Goal: Navigation & Orientation: Find specific page/section

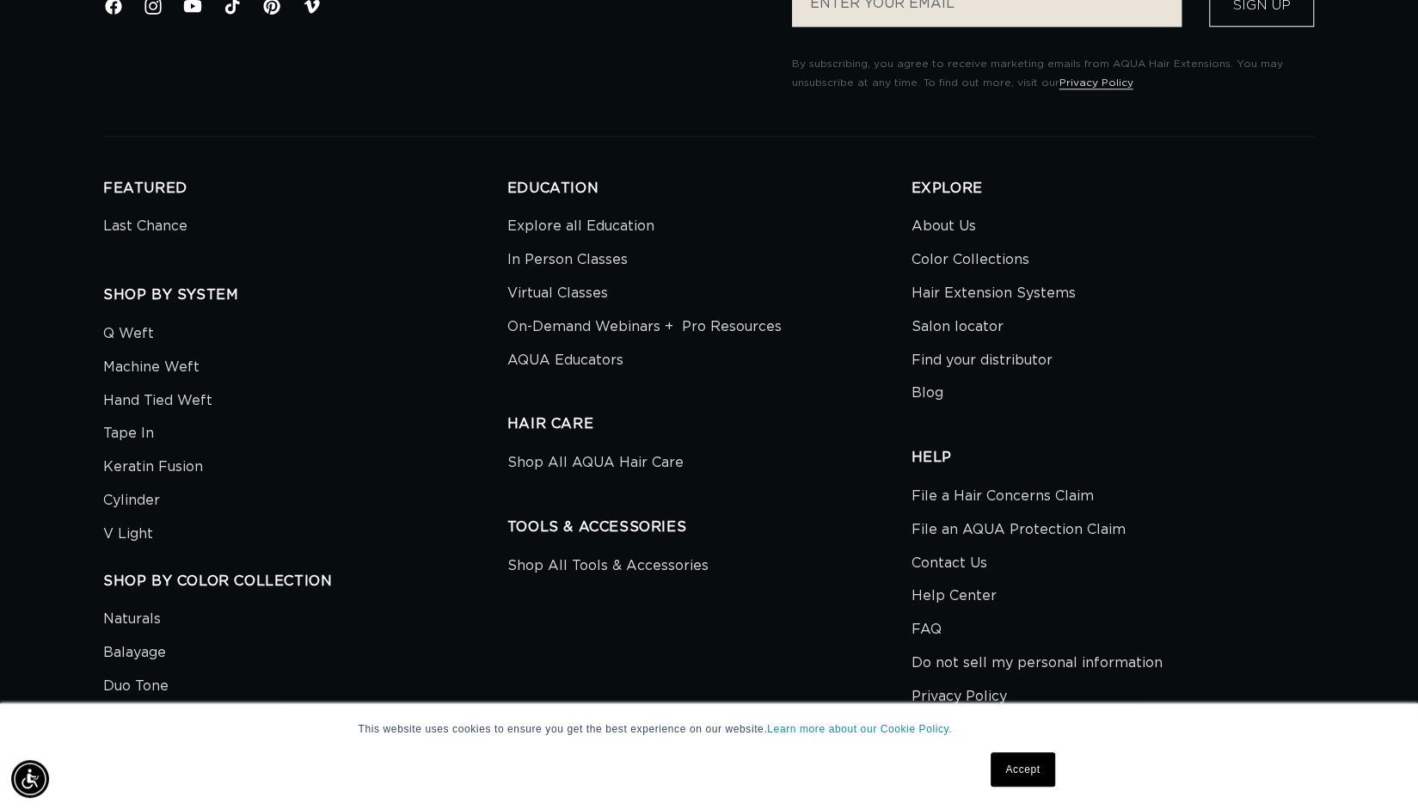
scroll to position [979, 0]
click at [547, 496] on div "EDUCATION Explore all Education In Person Classes Virtual Classes On-Demand Web…" at bounding box center [709, 567] width 404 height 777
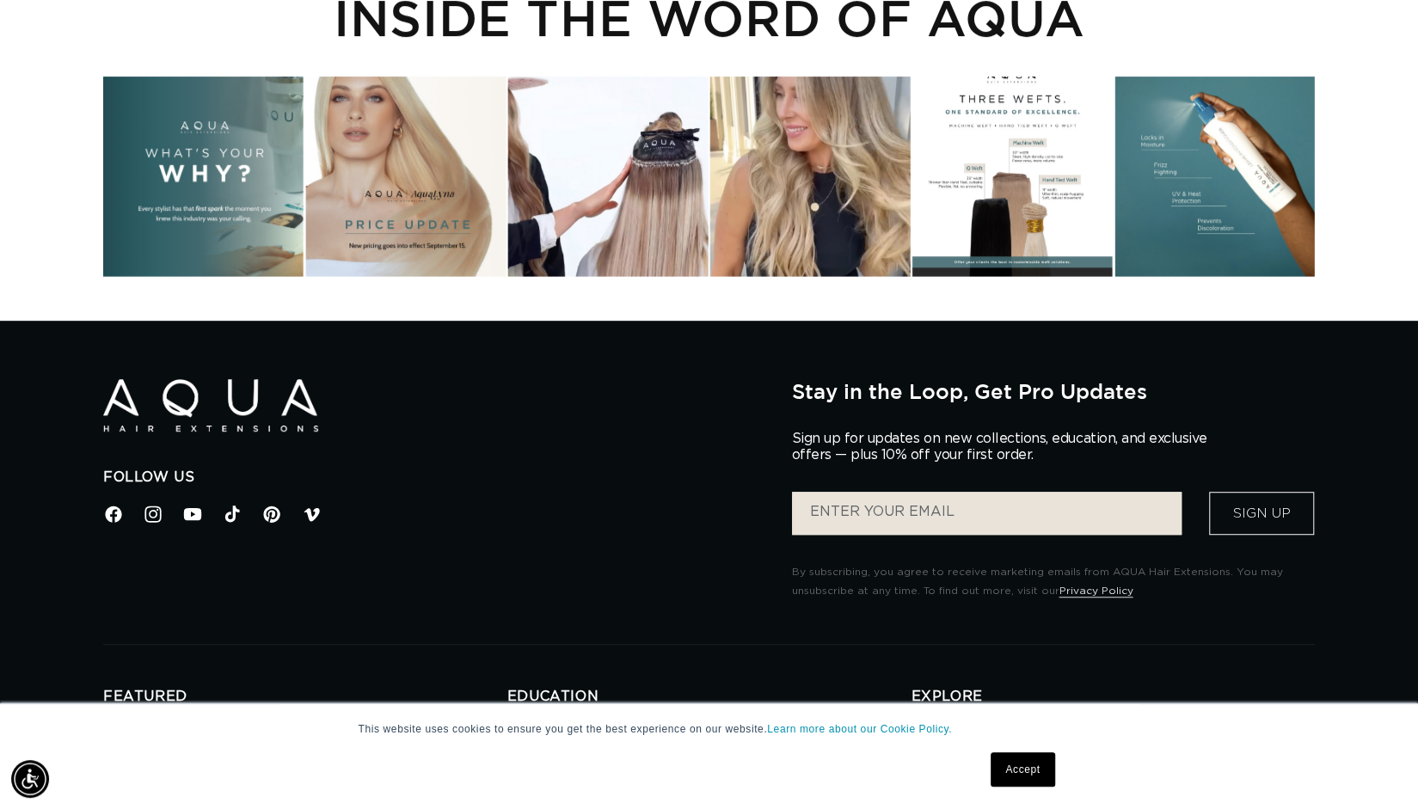
scroll to position [0, 0]
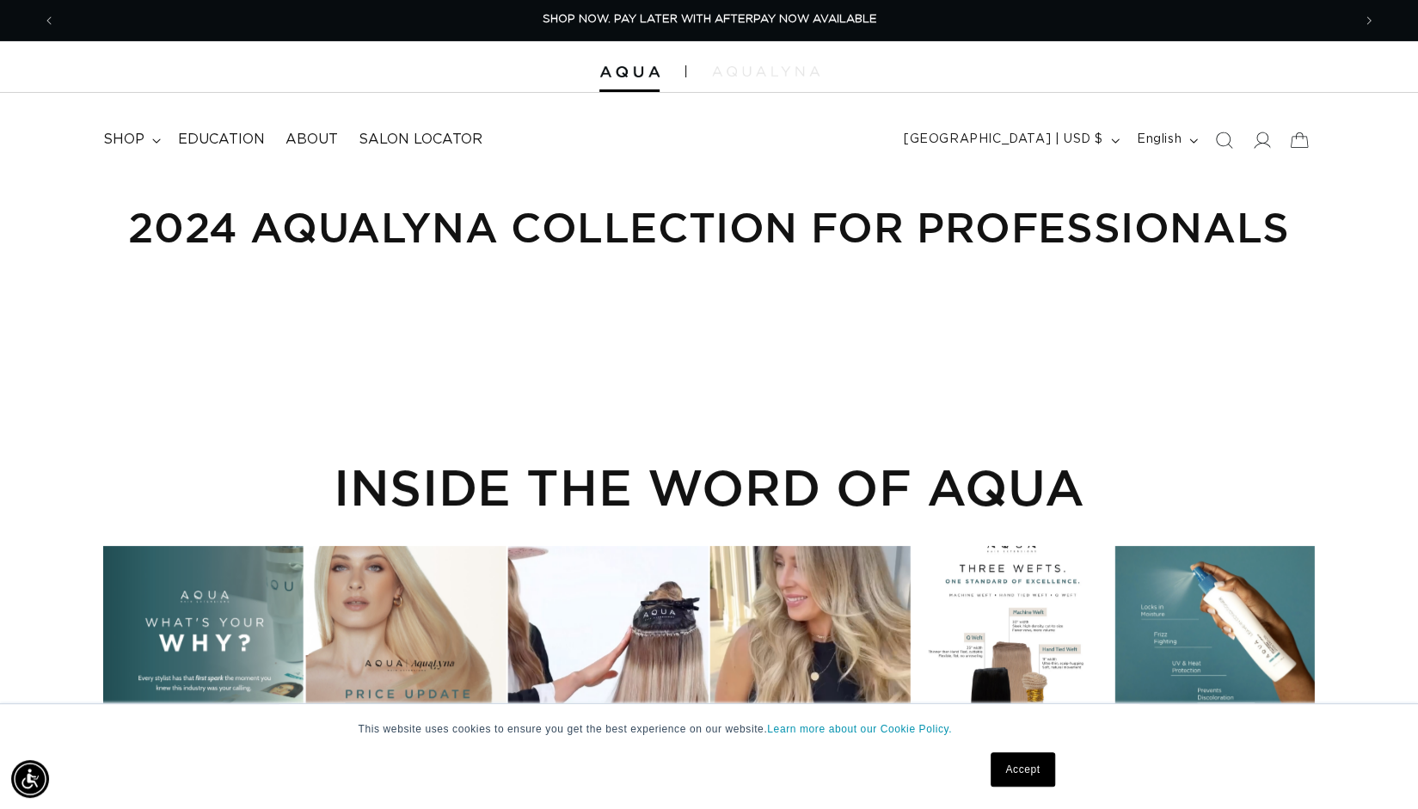
click at [754, 75] on img at bounding box center [766, 71] width 108 height 10
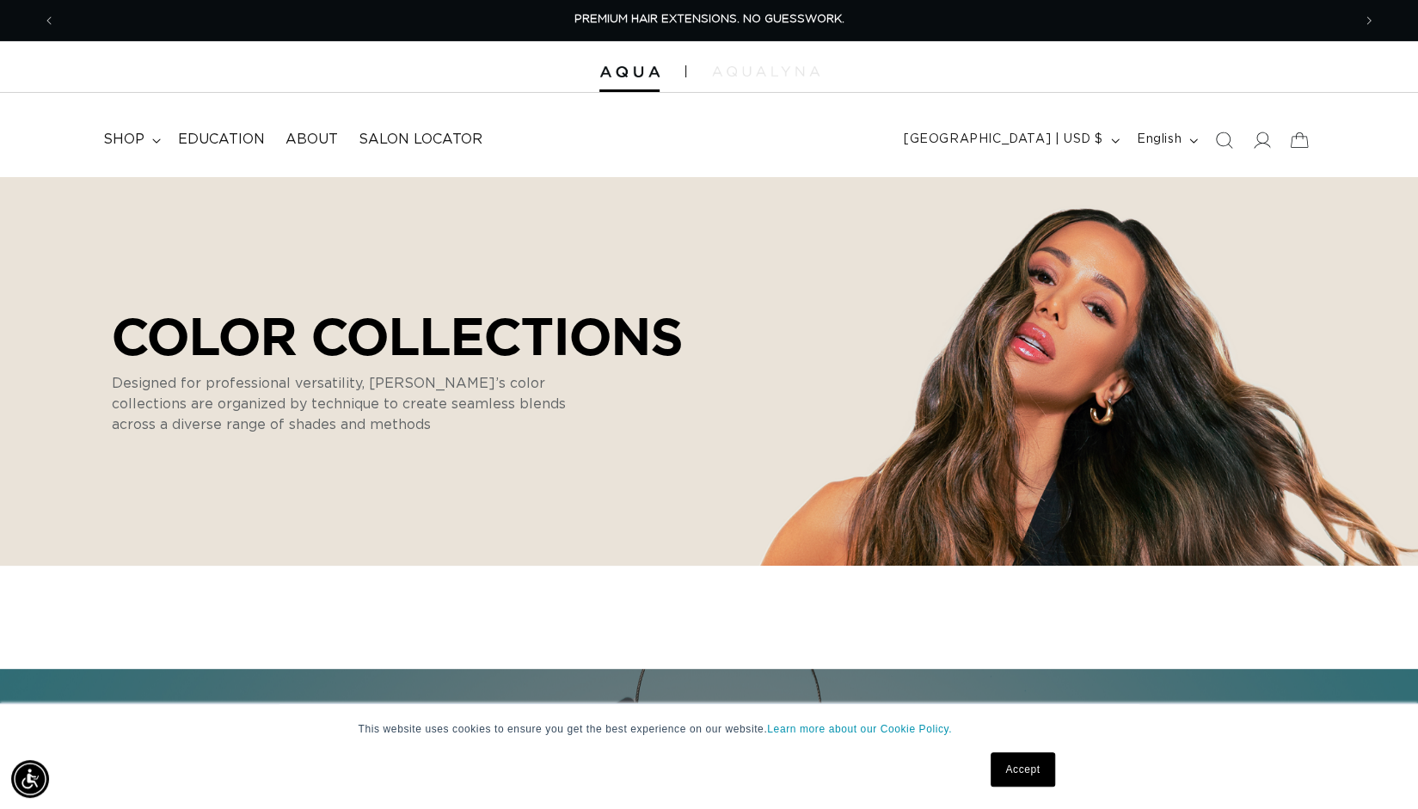
click at [771, 71] on img at bounding box center [766, 71] width 108 height 10
